Goal: Task Accomplishment & Management: Manage account settings

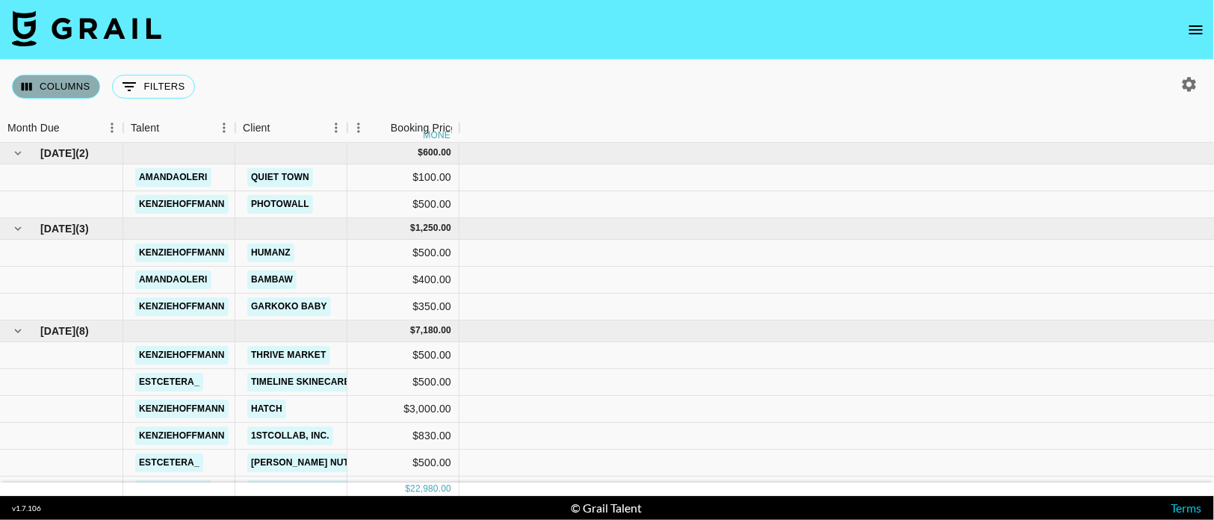
click at [84, 86] on button "Columns" at bounding box center [56, 87] width 88 height 24
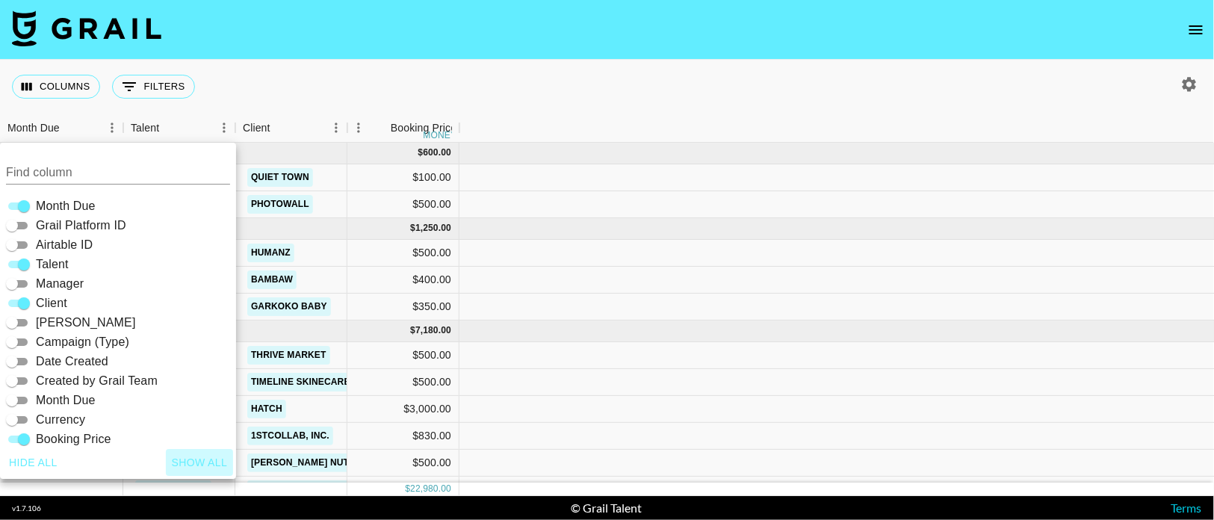
click at [215, 461] on button "Show all" at bounding box center [200, 463] width 68 height 28
checkbox input "true"
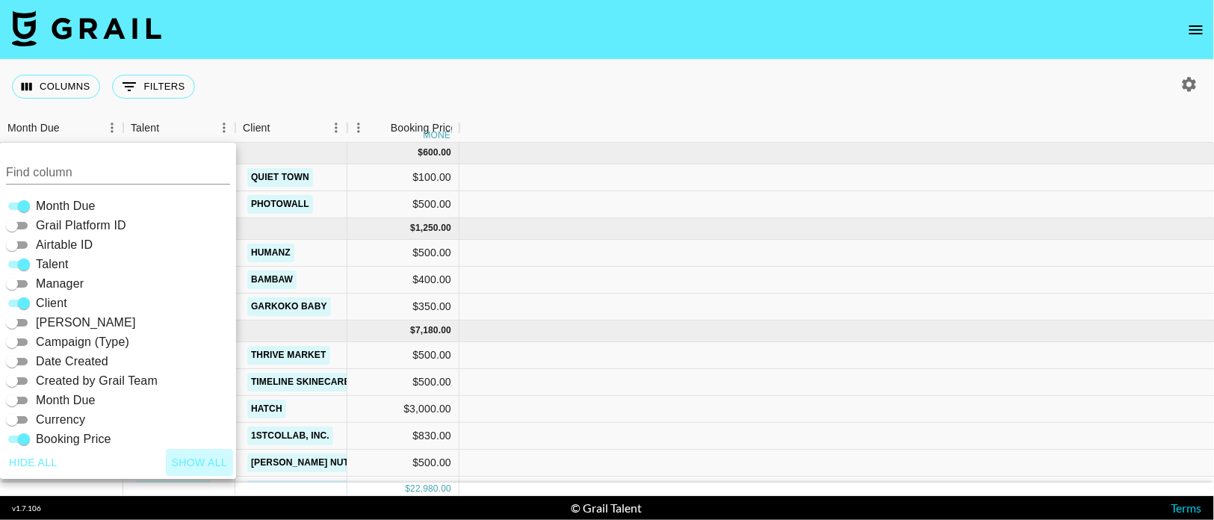
checkbox input "true"
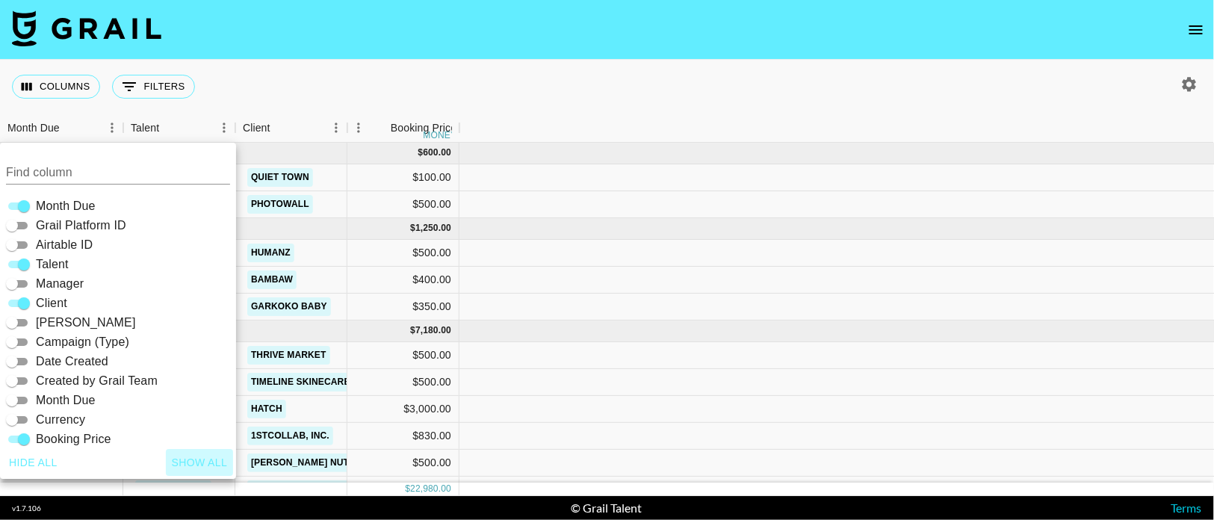
checkbox input "true"
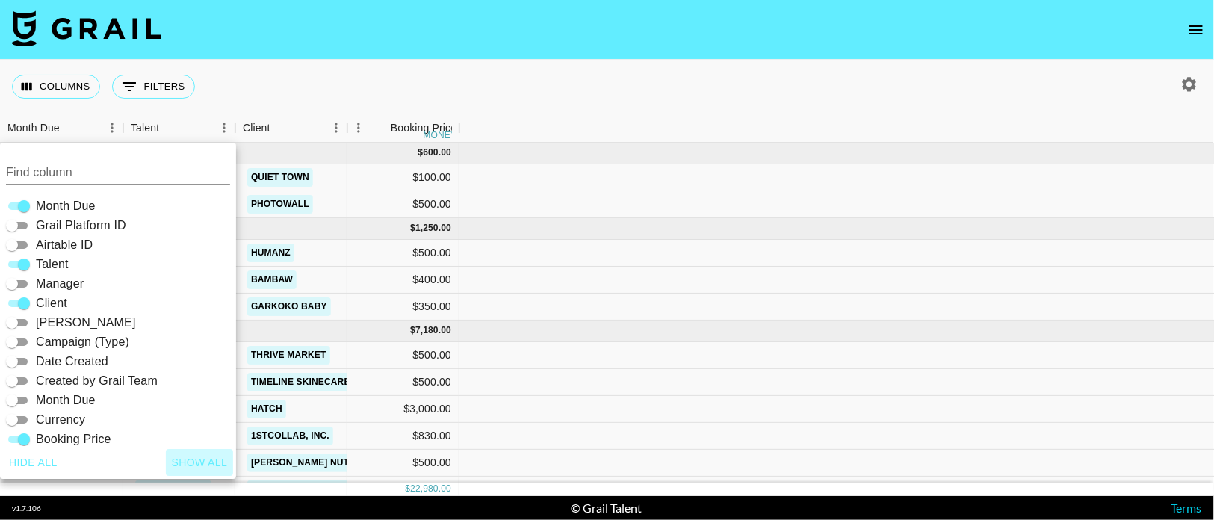
checkbox input "true"
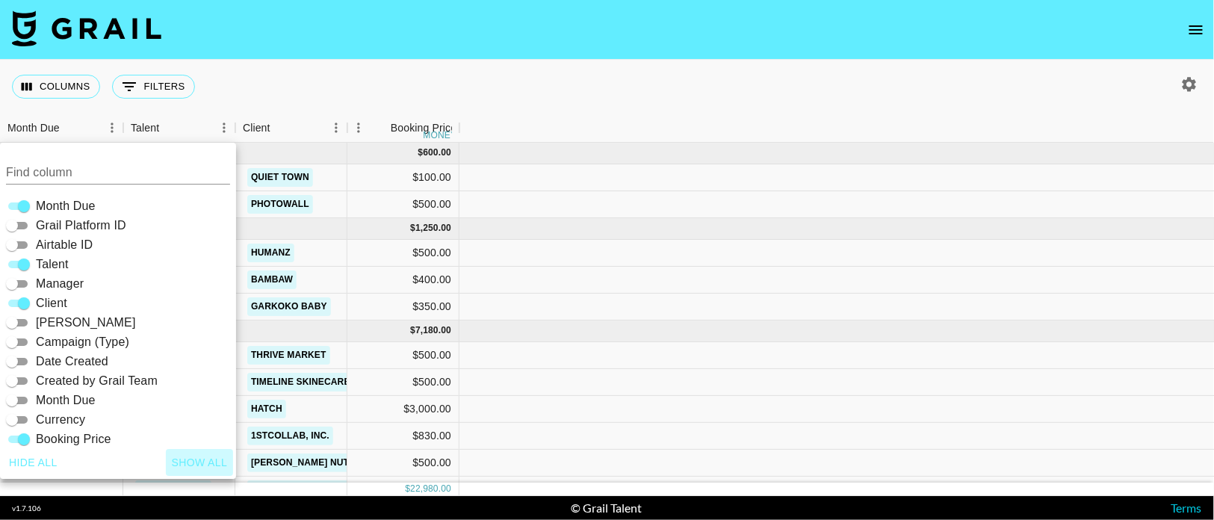
checkbox input "true"
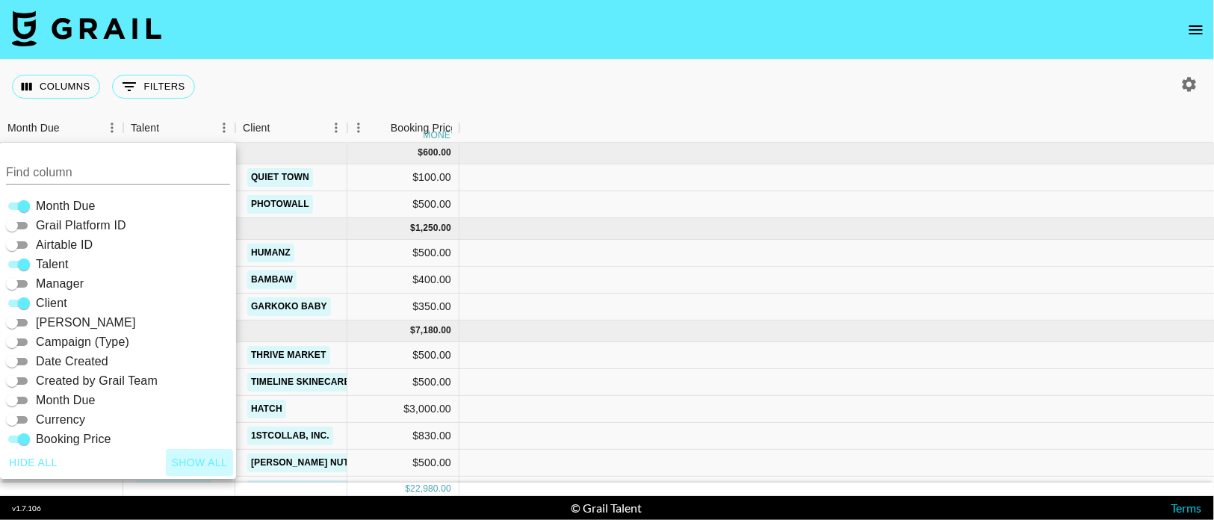
checkbox input "true"
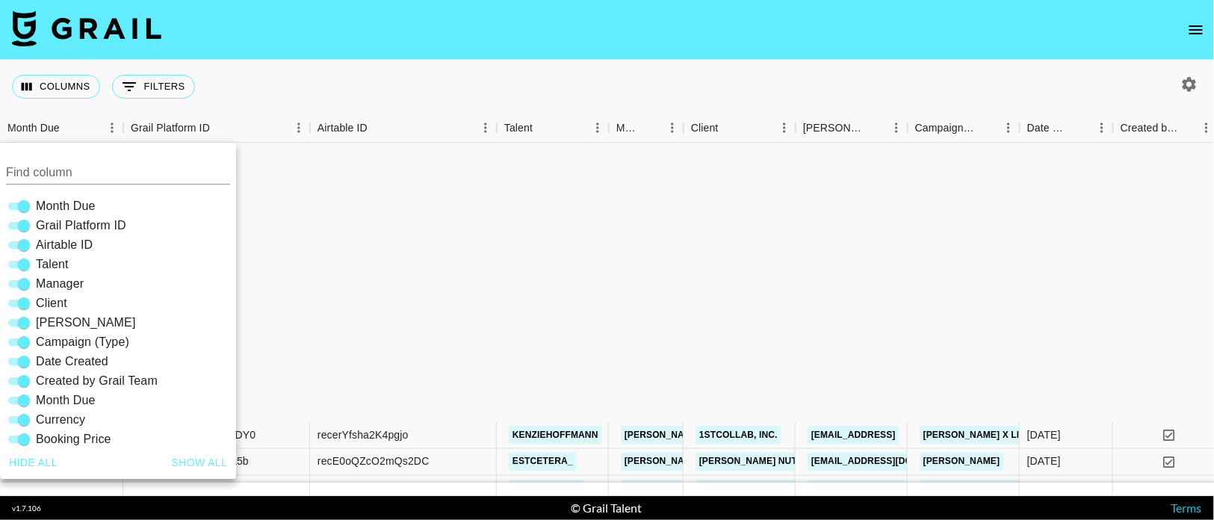
scroll to position [336, 0]
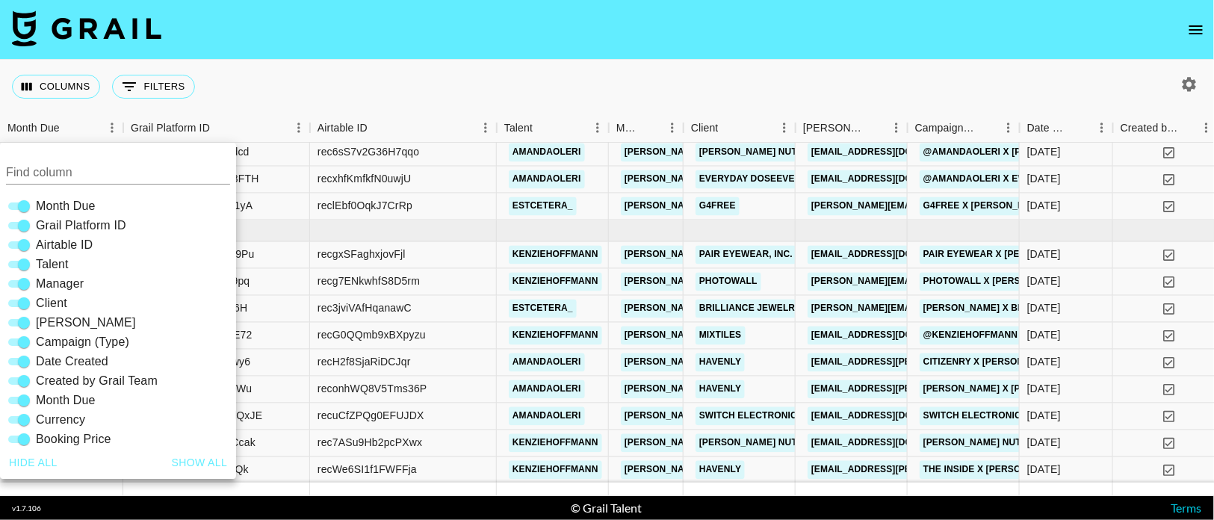
click at [522, 76] on div "Columns 0 Filters + Booking" at bounding box center [607, 87] width 1214 height 54
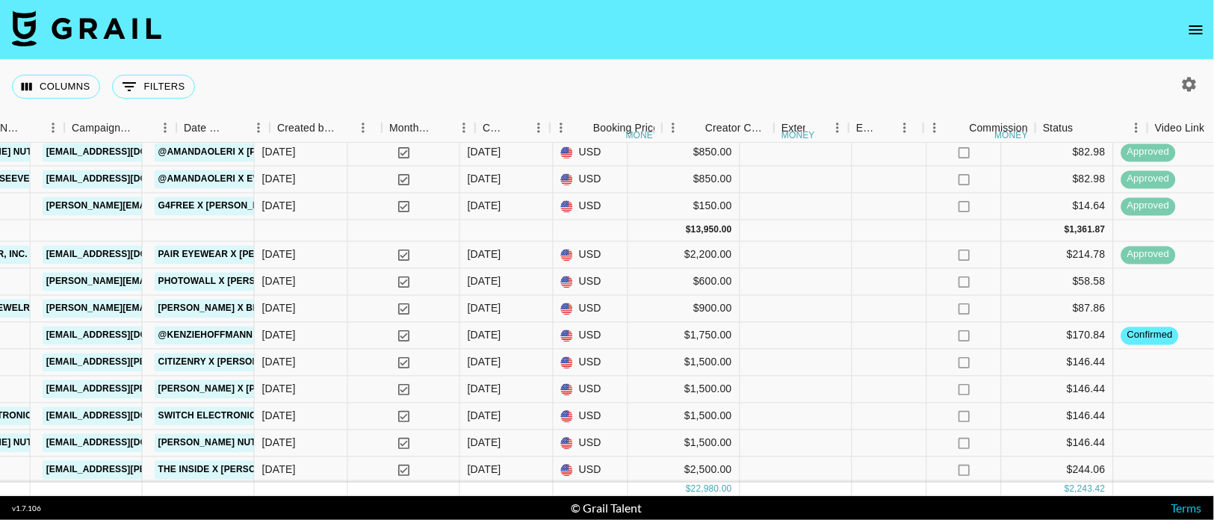
scroll to position [336, 496]
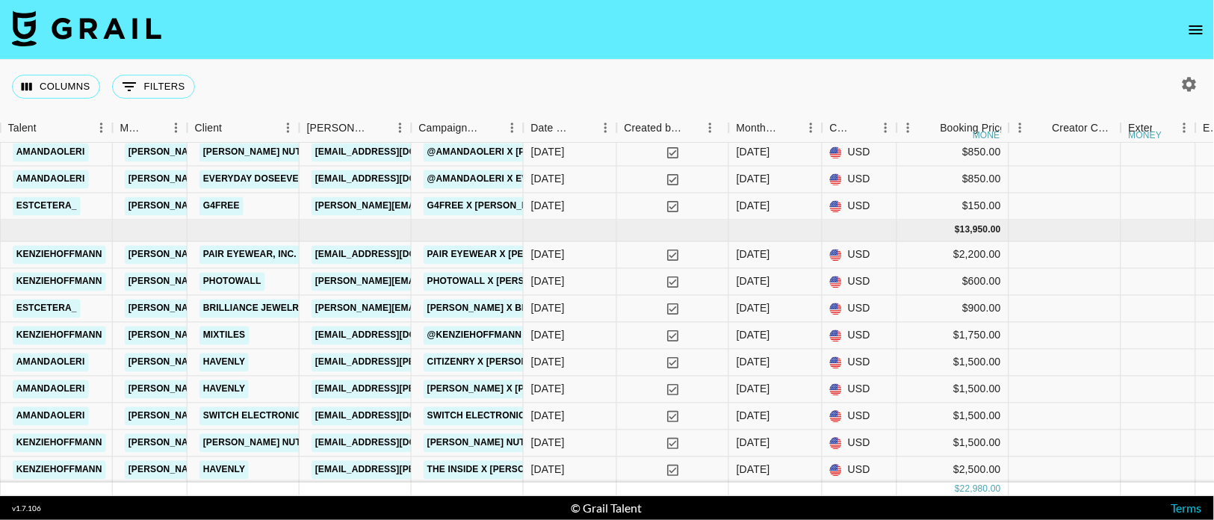
click at [320, 81] on div "Columns 0 Filters + Booking" at bounding box center [607, 87] width 1214 height 54
